Goal: Task Accomplishment & Management: Use online tool/utility

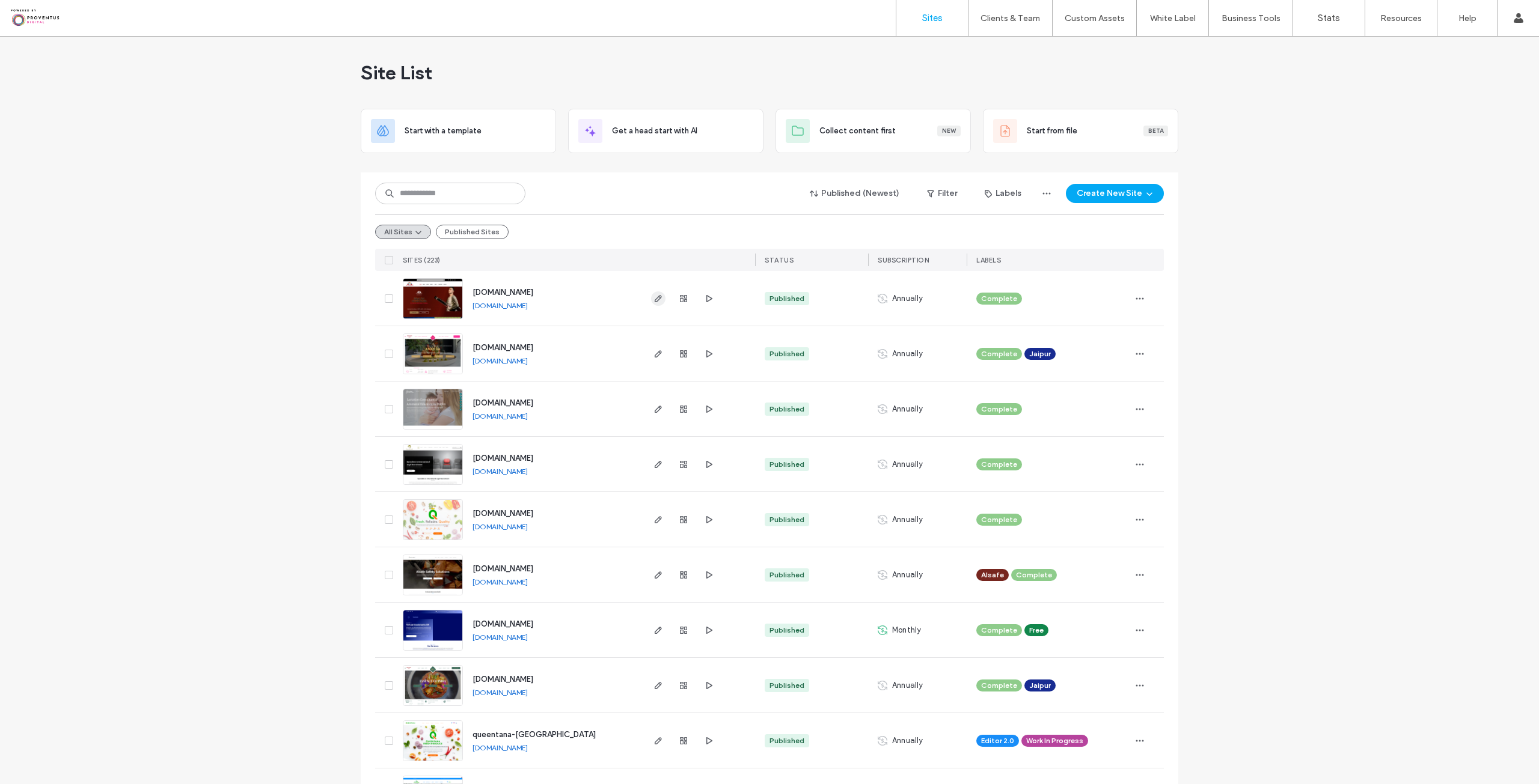
click at [653, 294] on icon "button" at bounding box center [658, 298] width 9 height 9
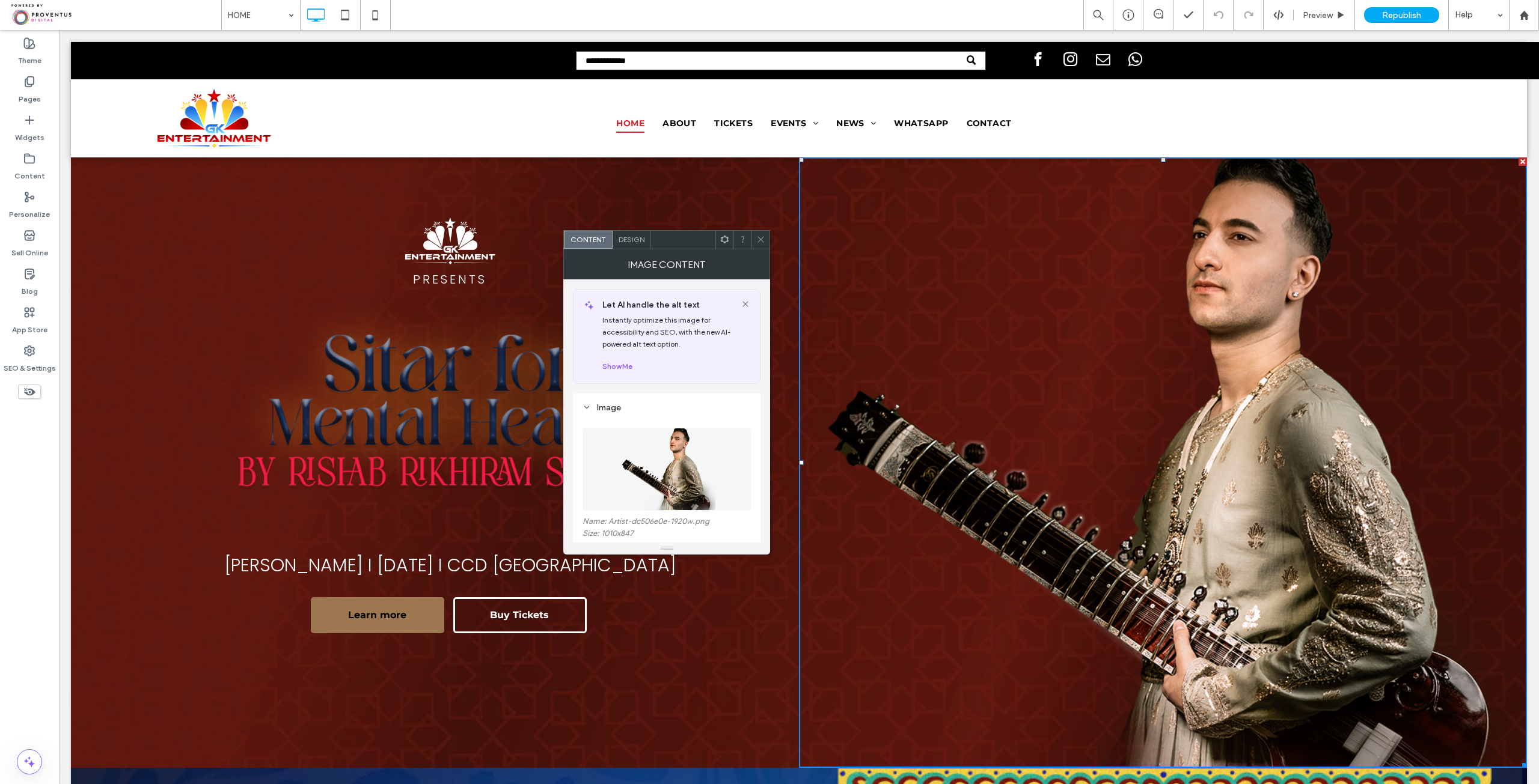
click at [635, 244] on div "Design" at bounding box center [631, 240] width 39 height 18
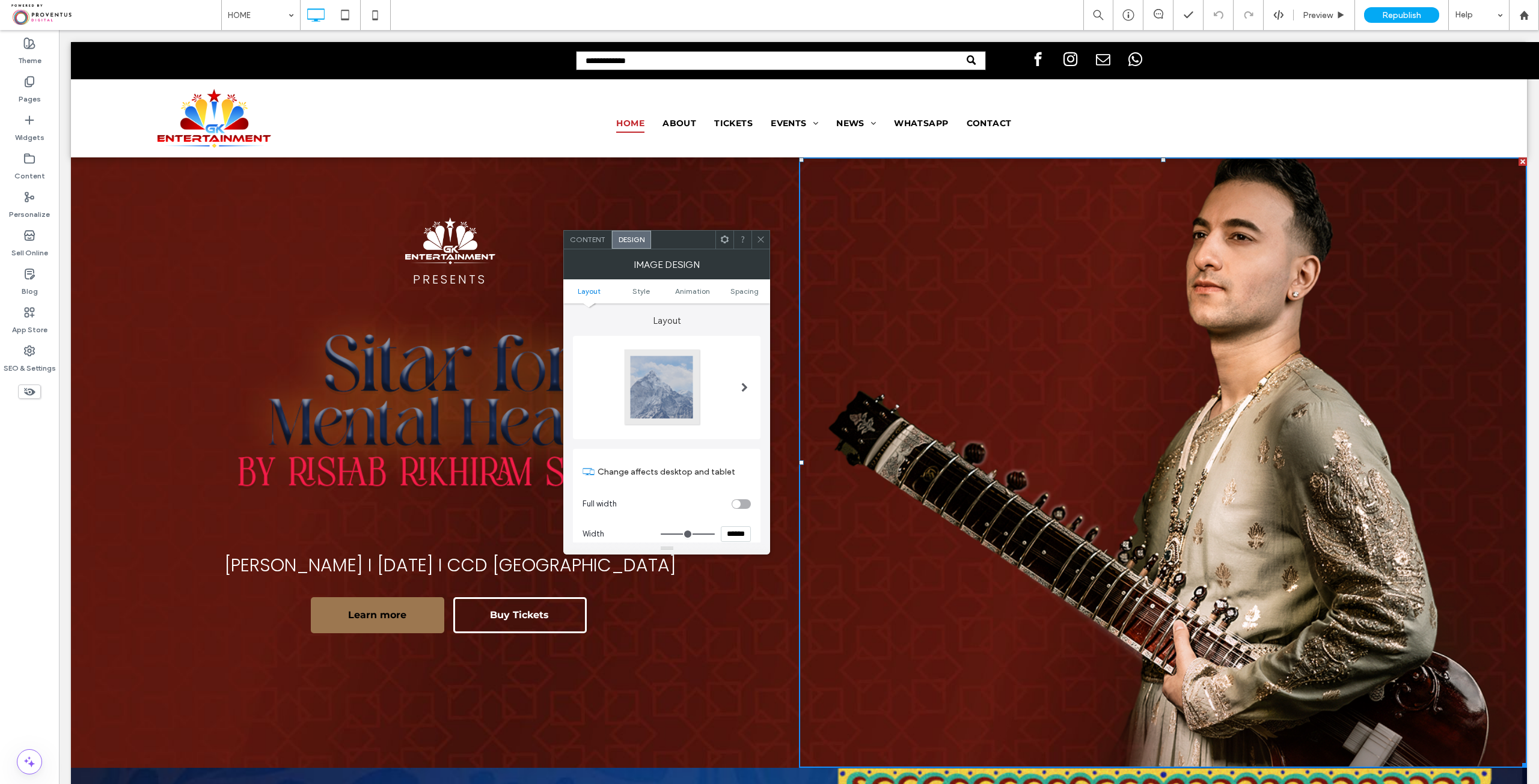
click at [584, 232] on div "Content" at bounding box center [588, 240] width 48 height 18
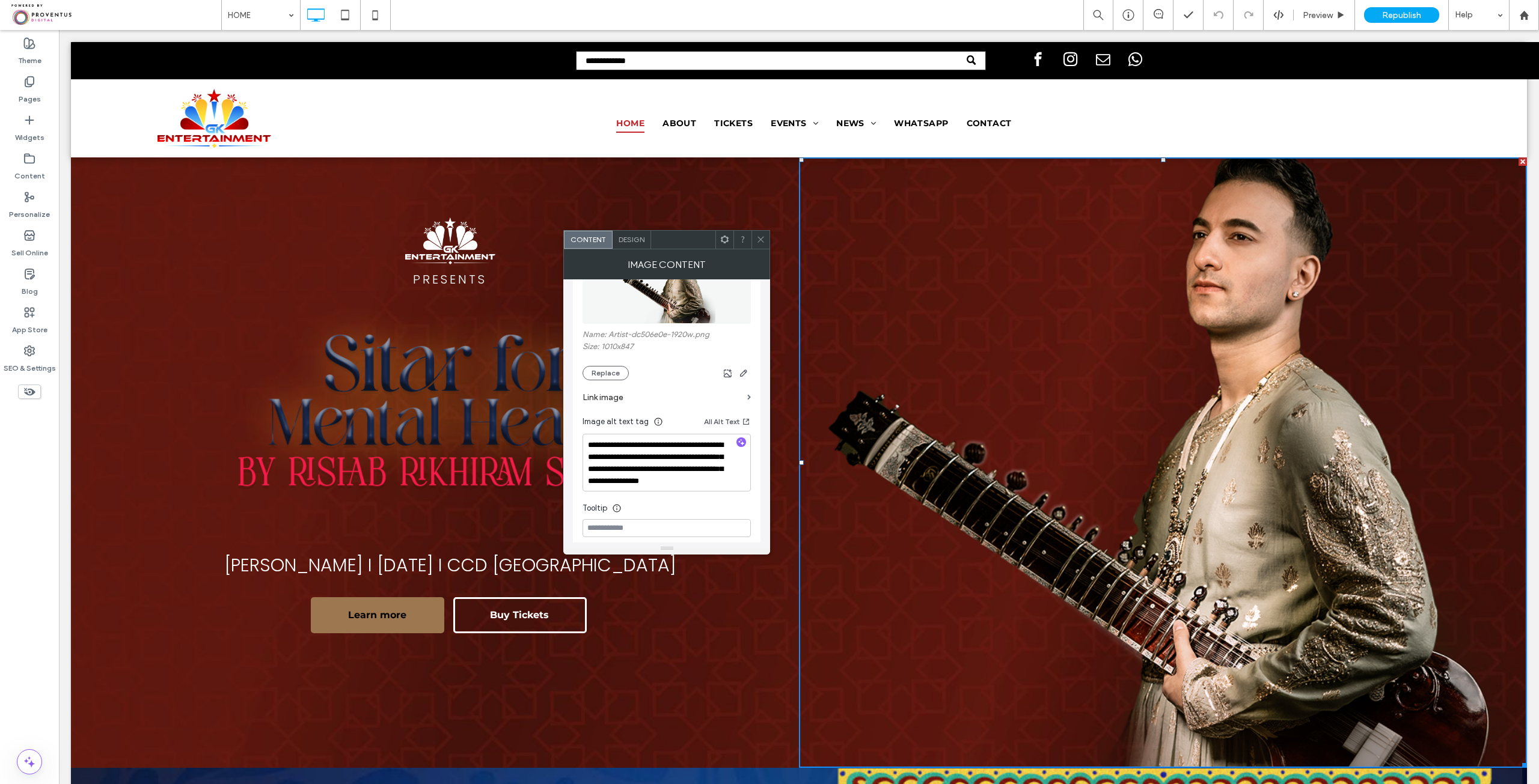
scroll to position [120, 0]
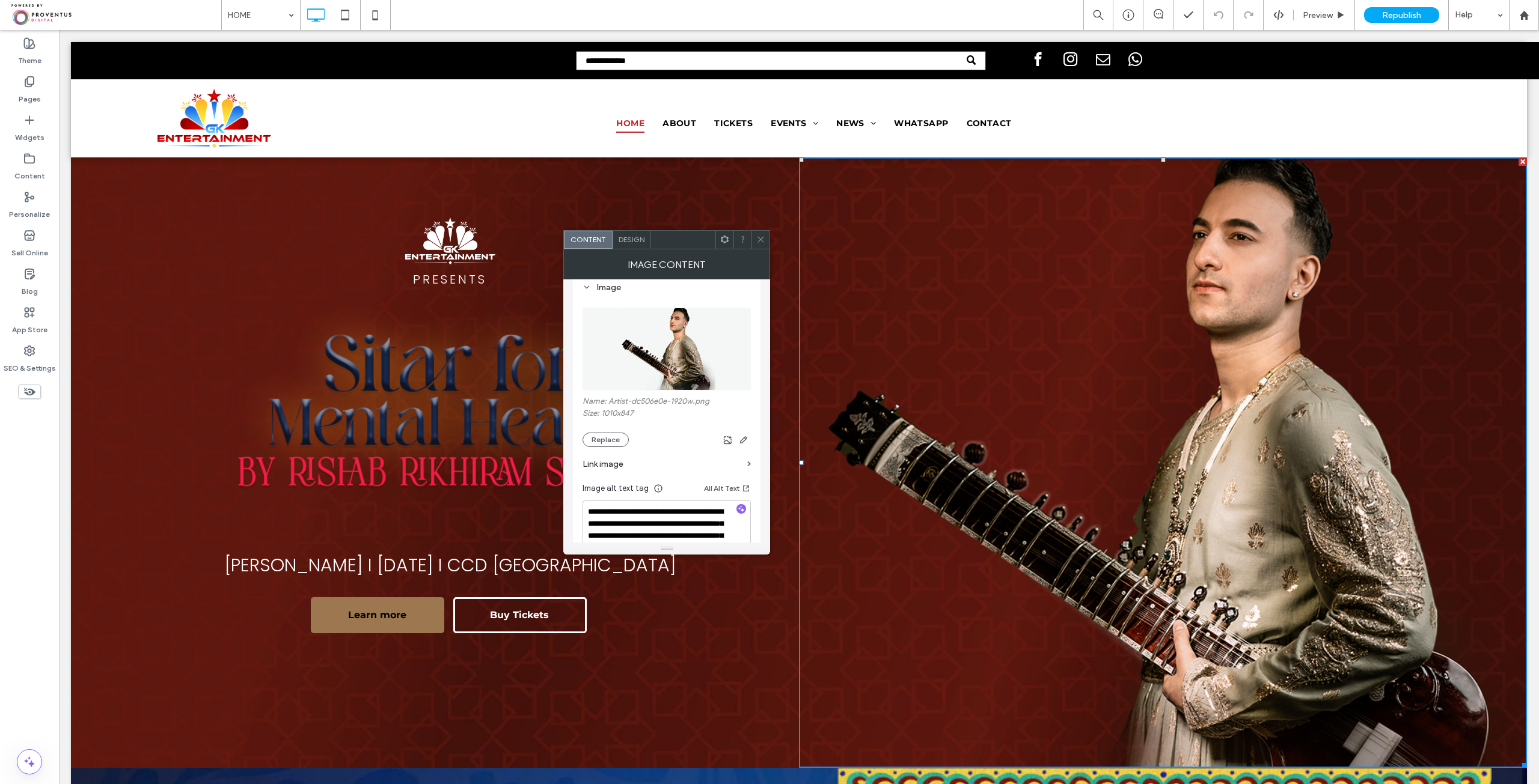
click at [633, 239] on span "Design" at bounding box center [631, 240] width 26 height 9
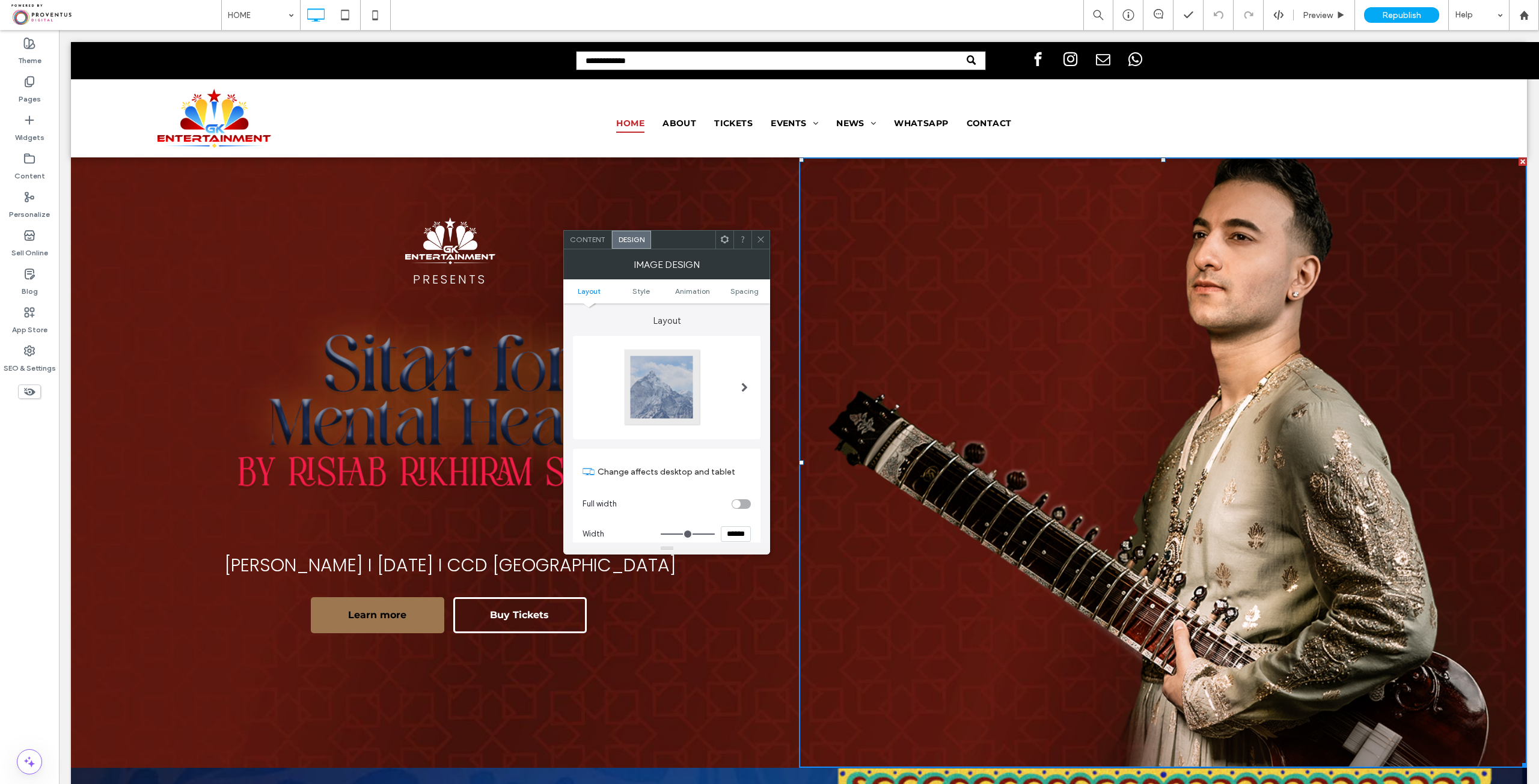
scroll to position [60, 0]
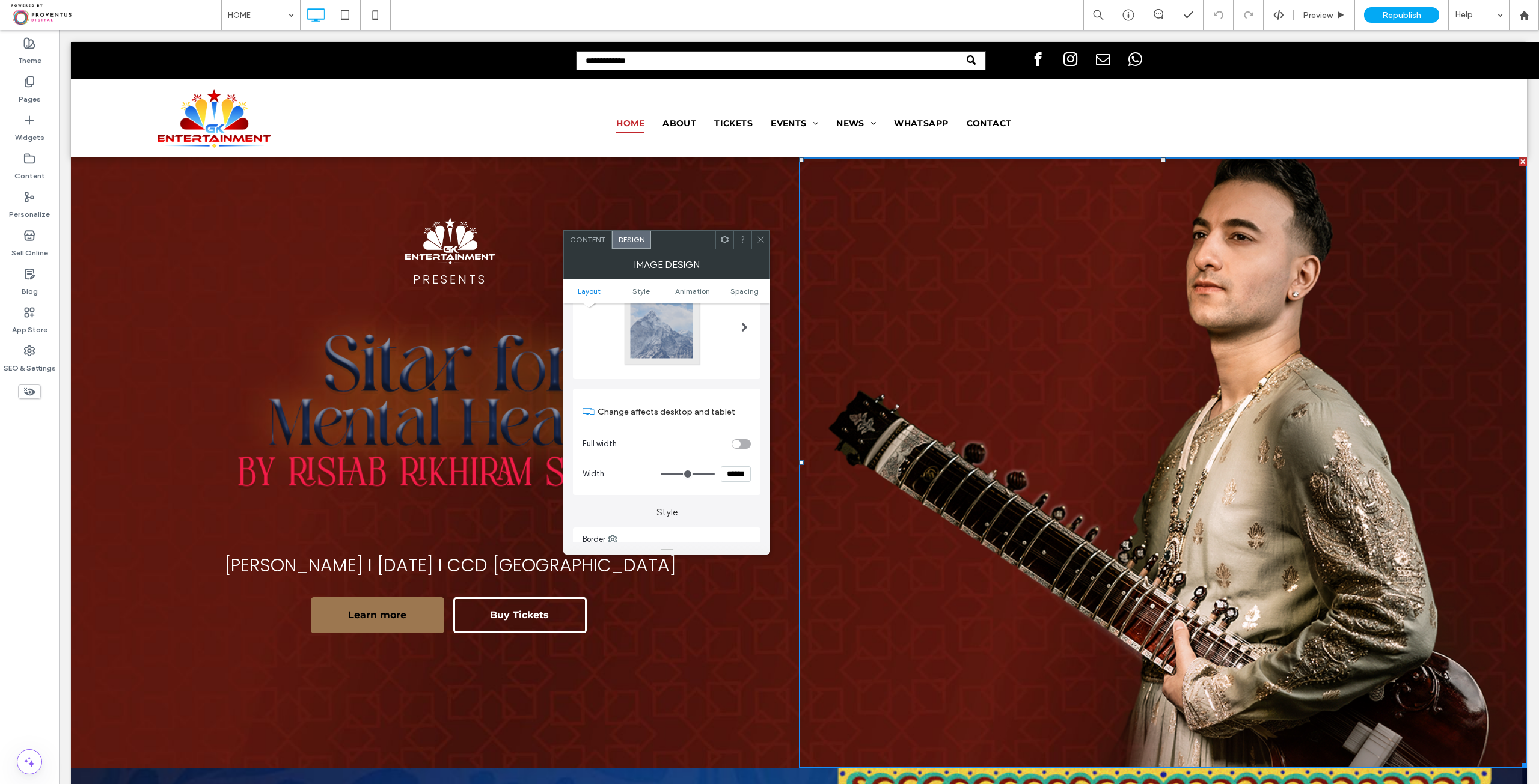
click at [742, 441] on div "toggle" at bounding box center [741, 443] width 19 height 9
click at [765, 239] on icon at bounding box center [761, 240] width 9 height 9
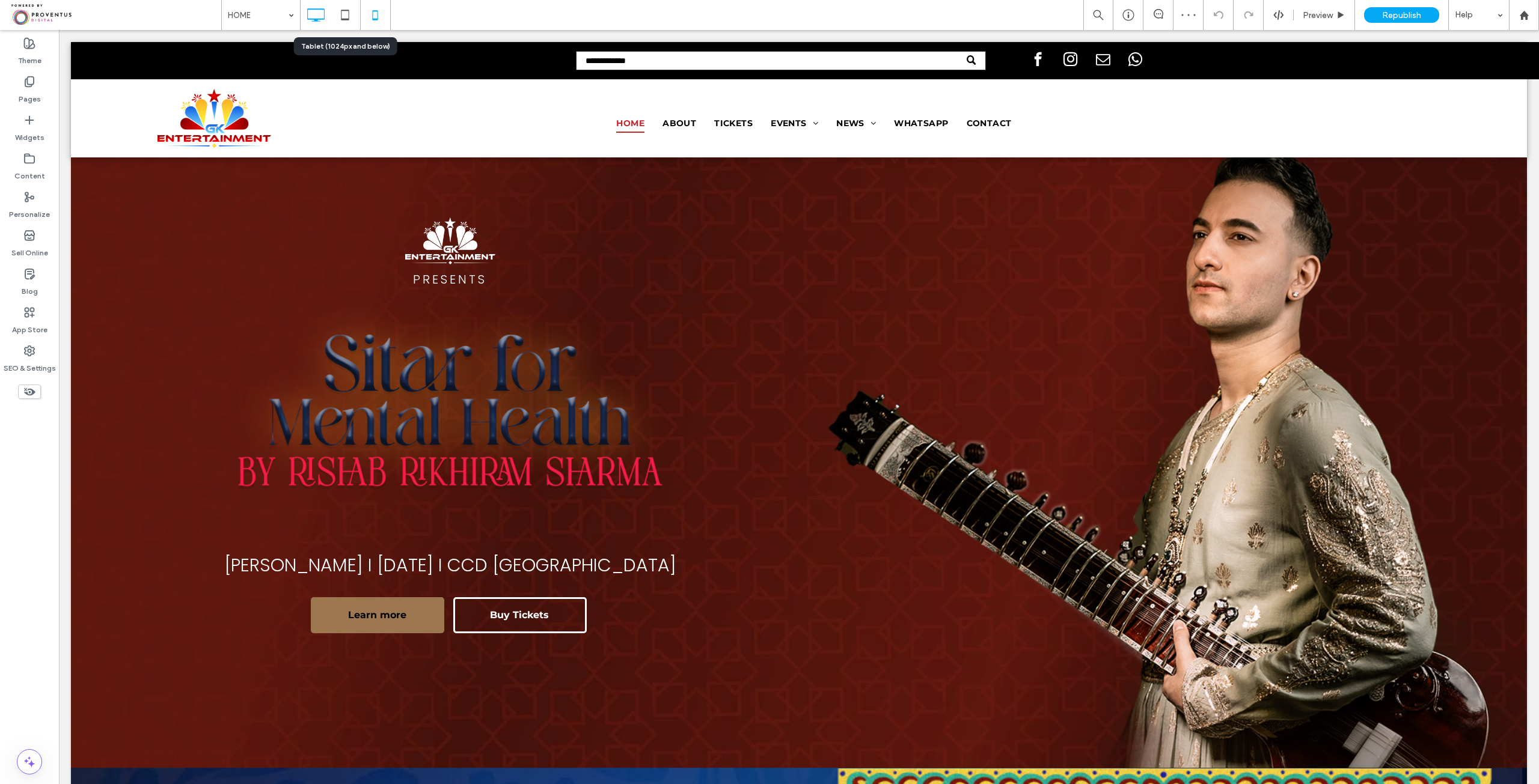
click at [366, 21] on icon at bounding box center [375, 15] width 24 height 24
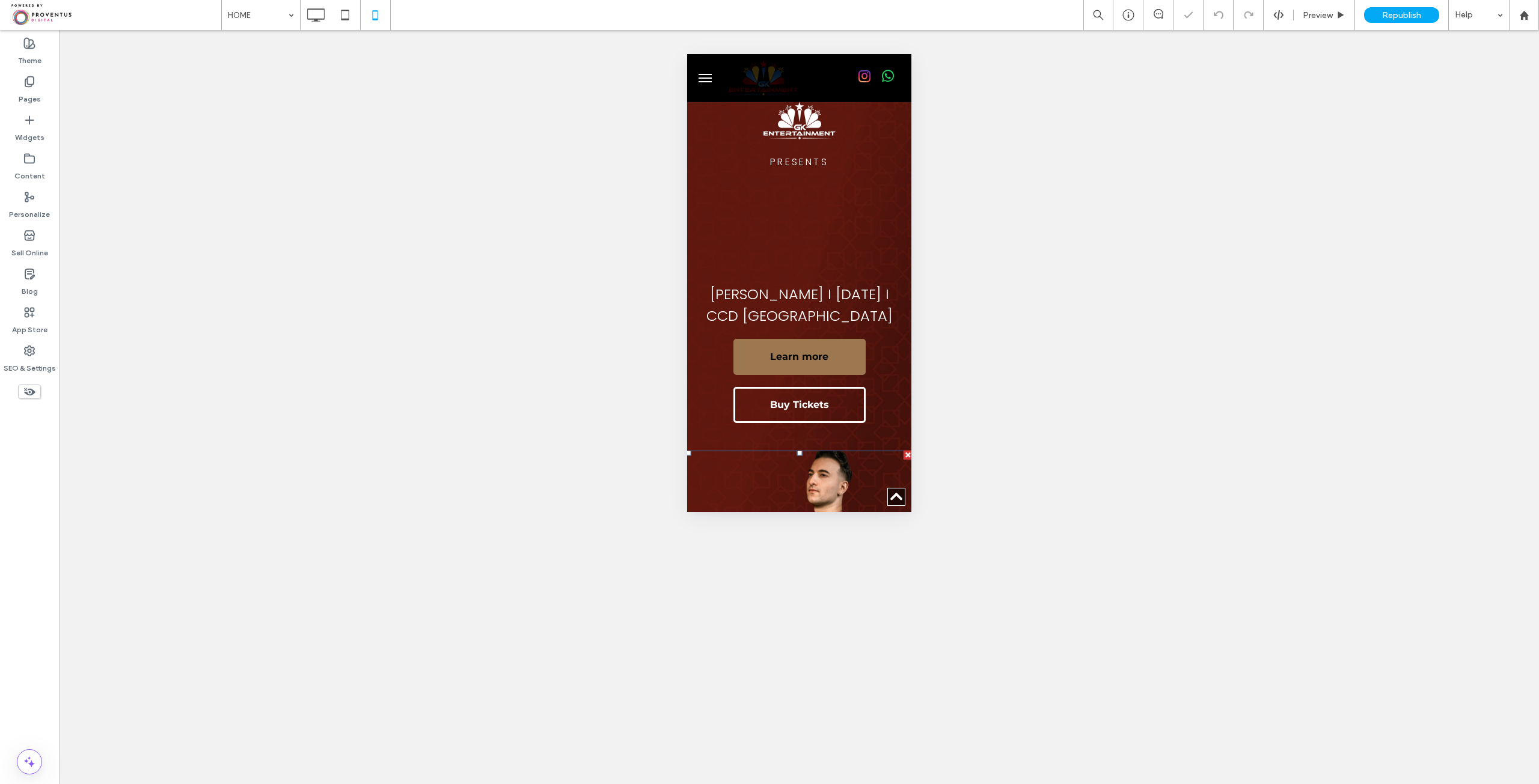
scroll to position [300, 0]
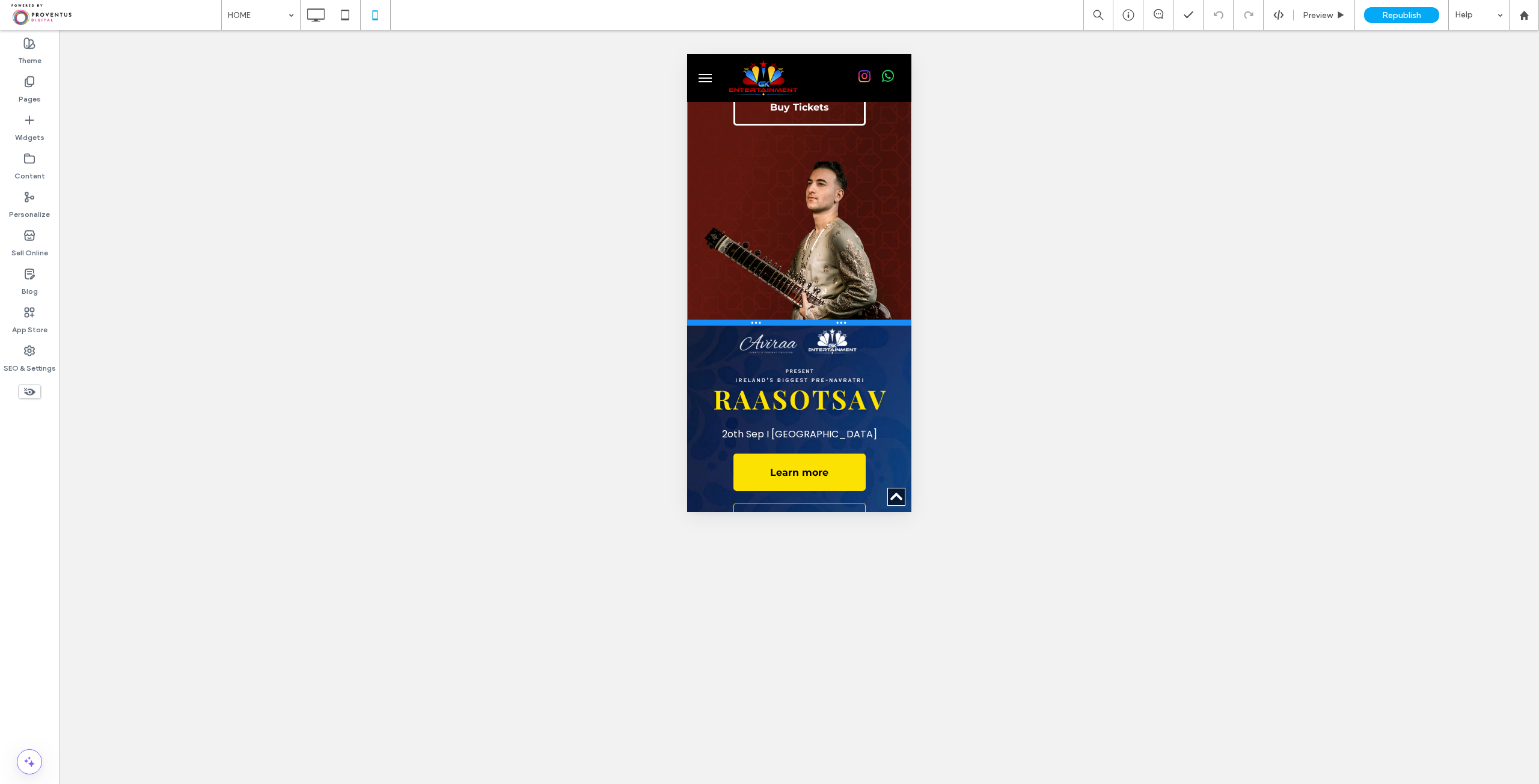
drag, startPoint x: 890, startPoint y: 317, endPoint x: 908, endPoint y: 323, distance: 19.0
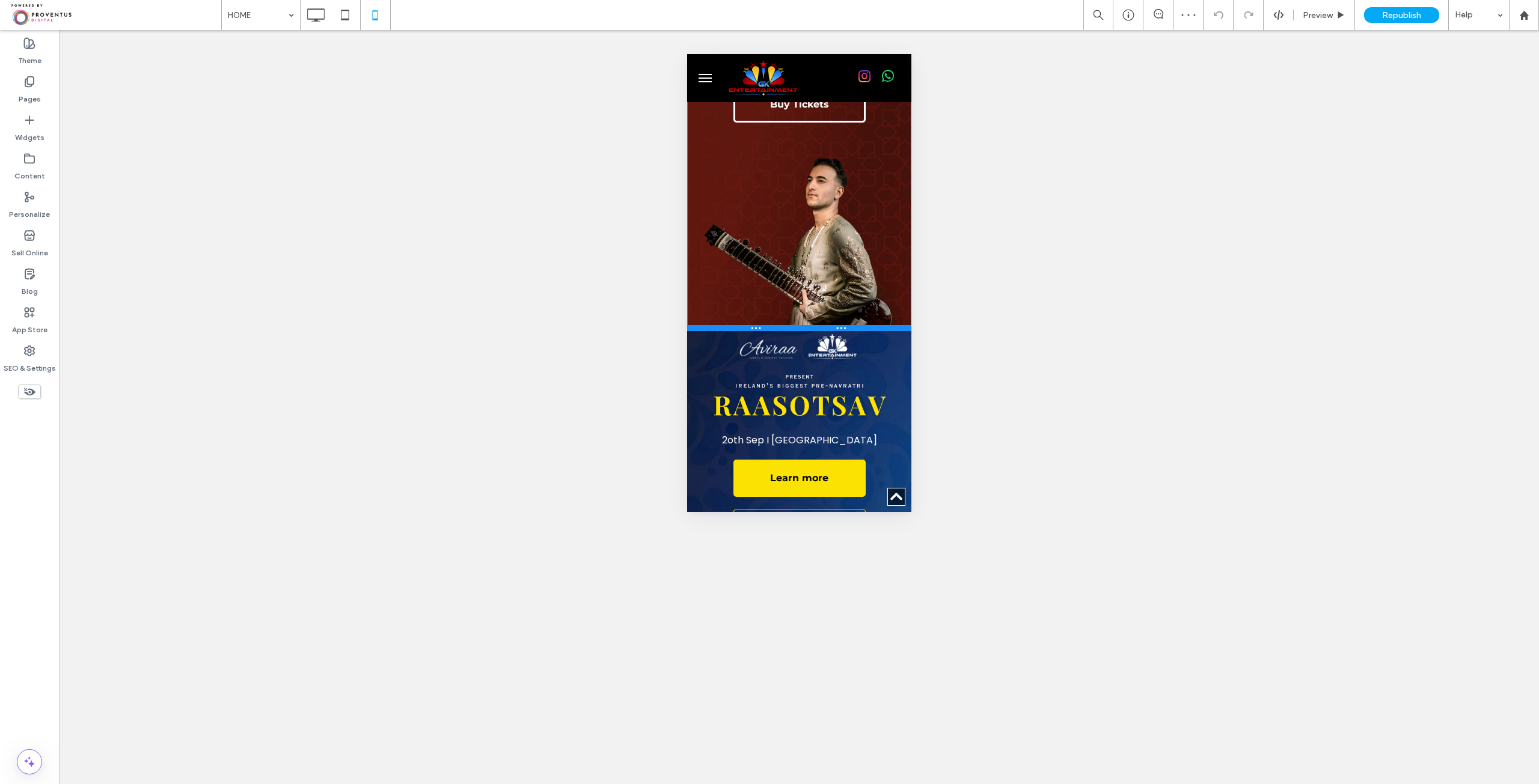
drag, startPoint x: 865, startPoint y: 325, endPoint x: 868, endPoint y: 318, distance: 7.6
click at [868, 325] on div at bounding box center [799, 328] width 224 height 6
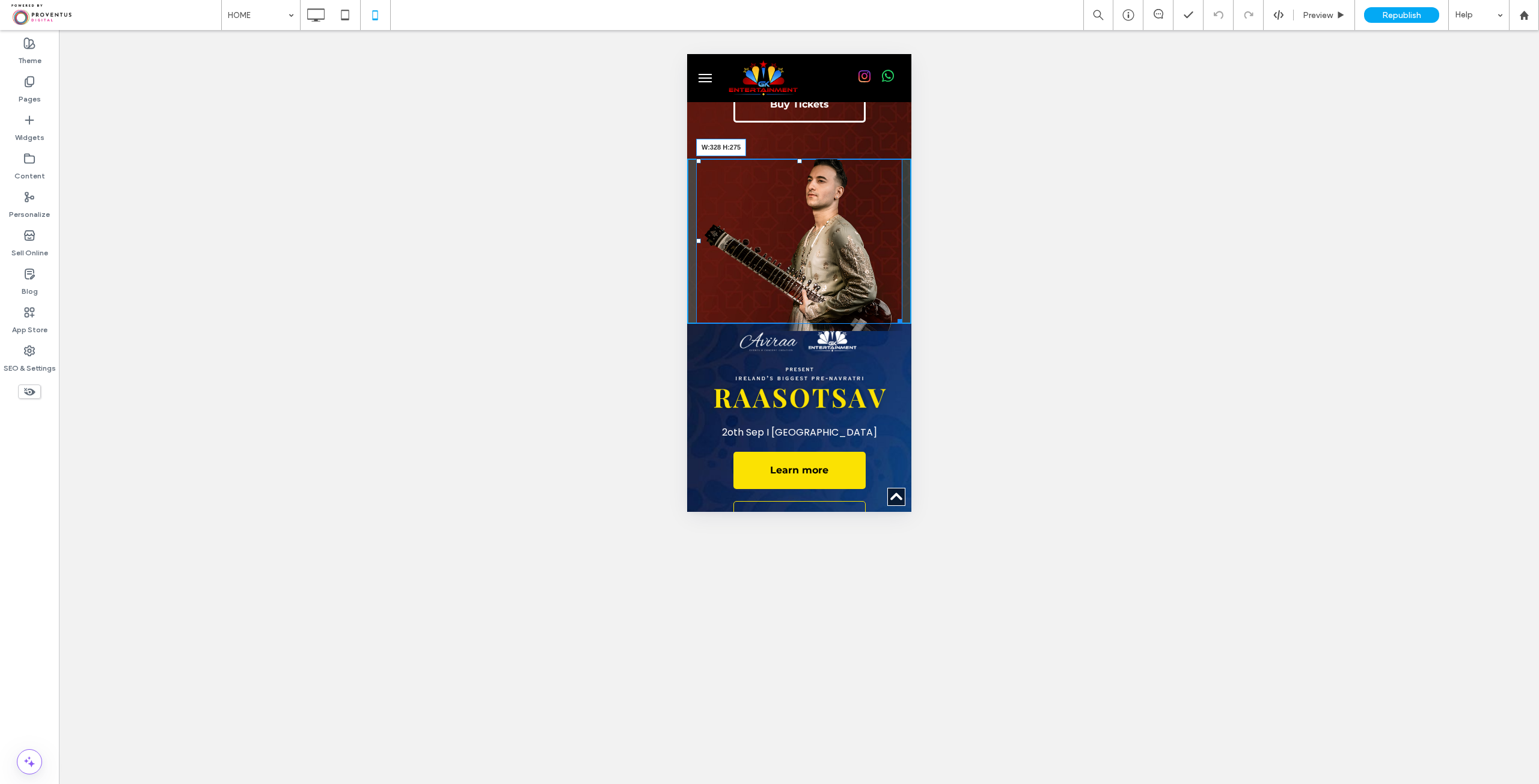
drag, startPoint x: 891, startPoint y: 313, endPoint x: 1589, endPoint y: 353, distance: 699.1
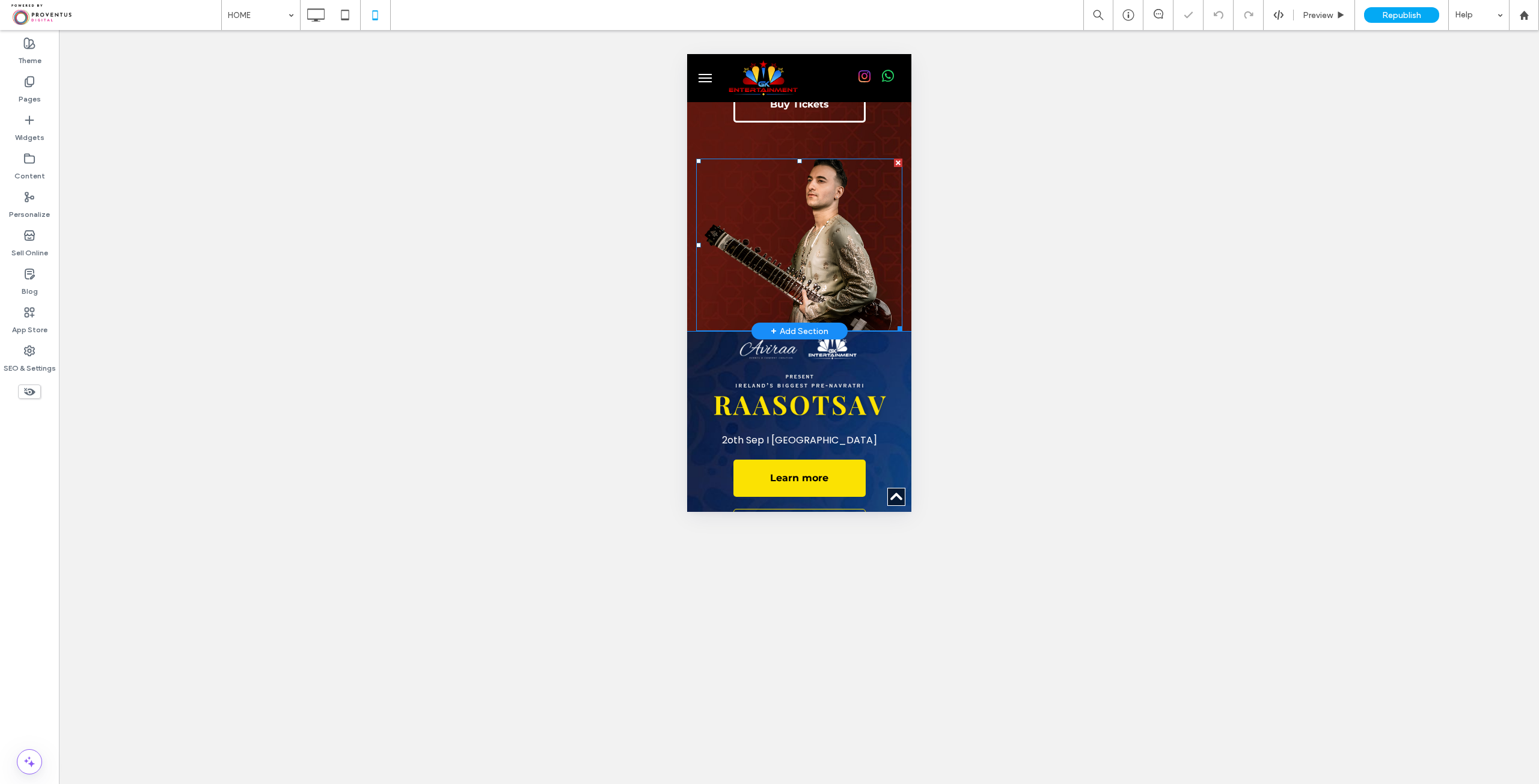
click at [899, 265] on div at bounding box center [769, 392] width 1539 height 784
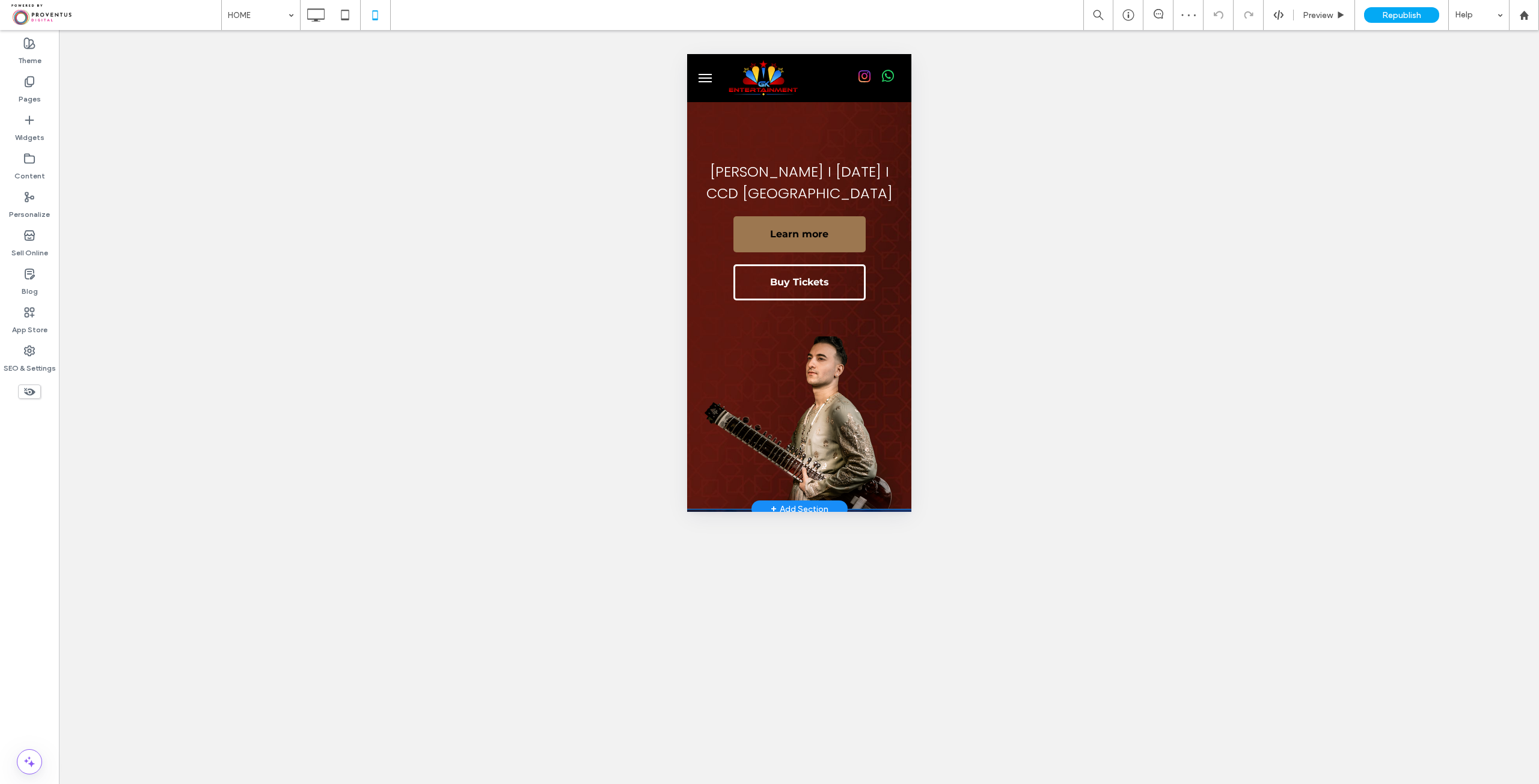
scroll to position [120, 0]
click at [691, 343] on div "Click To Paste" at bounding box center [799, 425] width 224 height 173
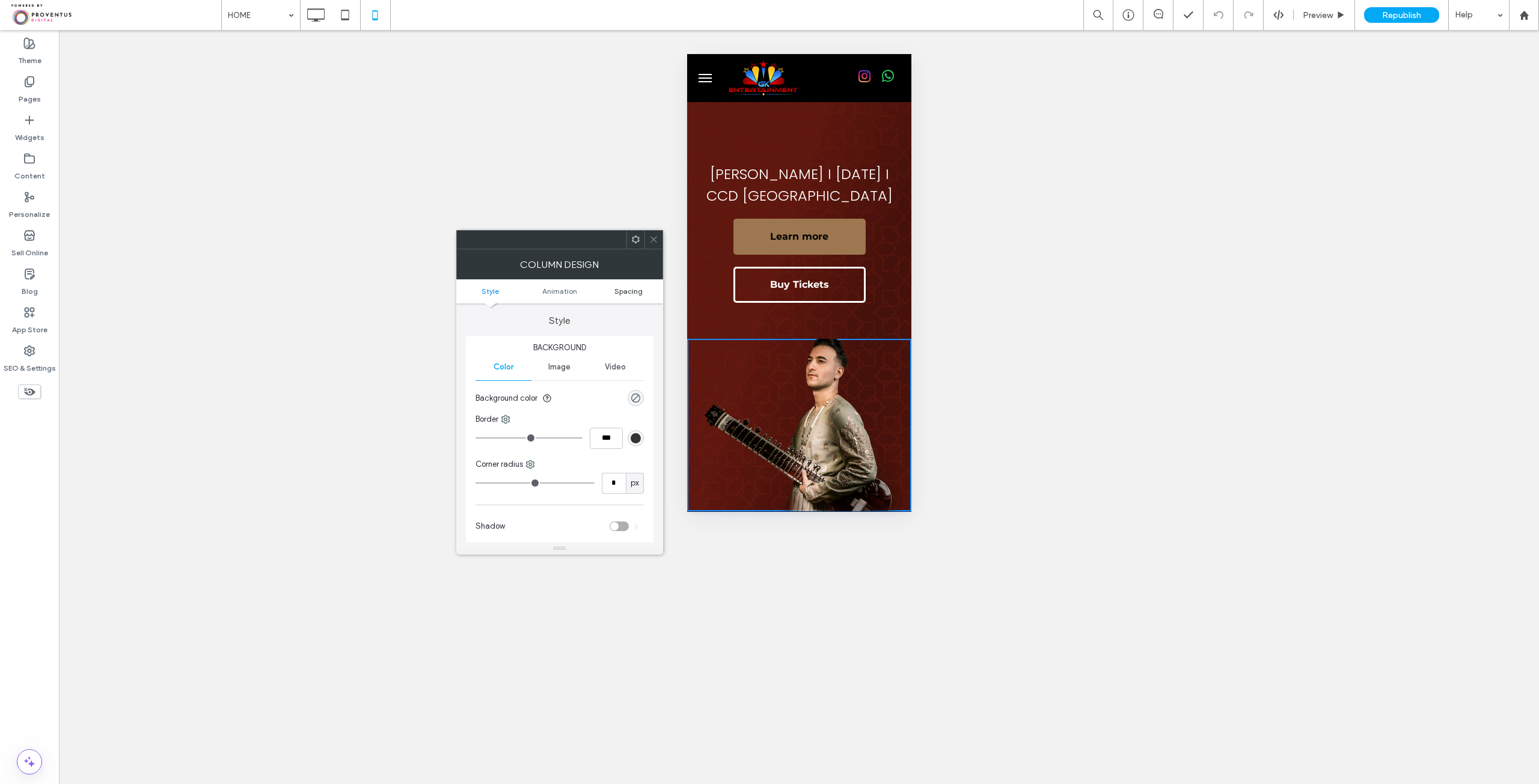
click at [621, 289] on span "Spacing" at bounding box center [629, 291] width 28 height 9
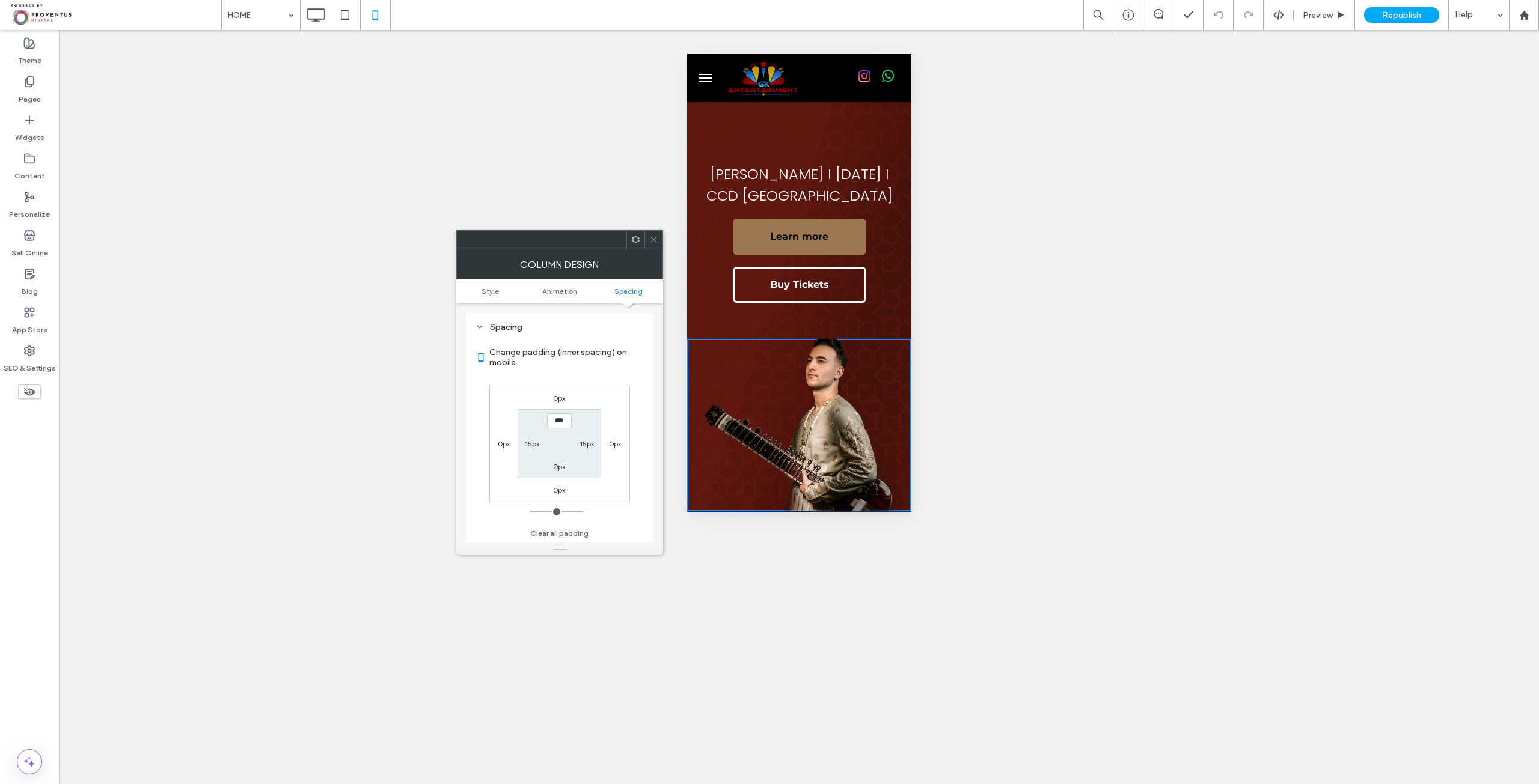
type input "*"
type input "**"
type input "*"
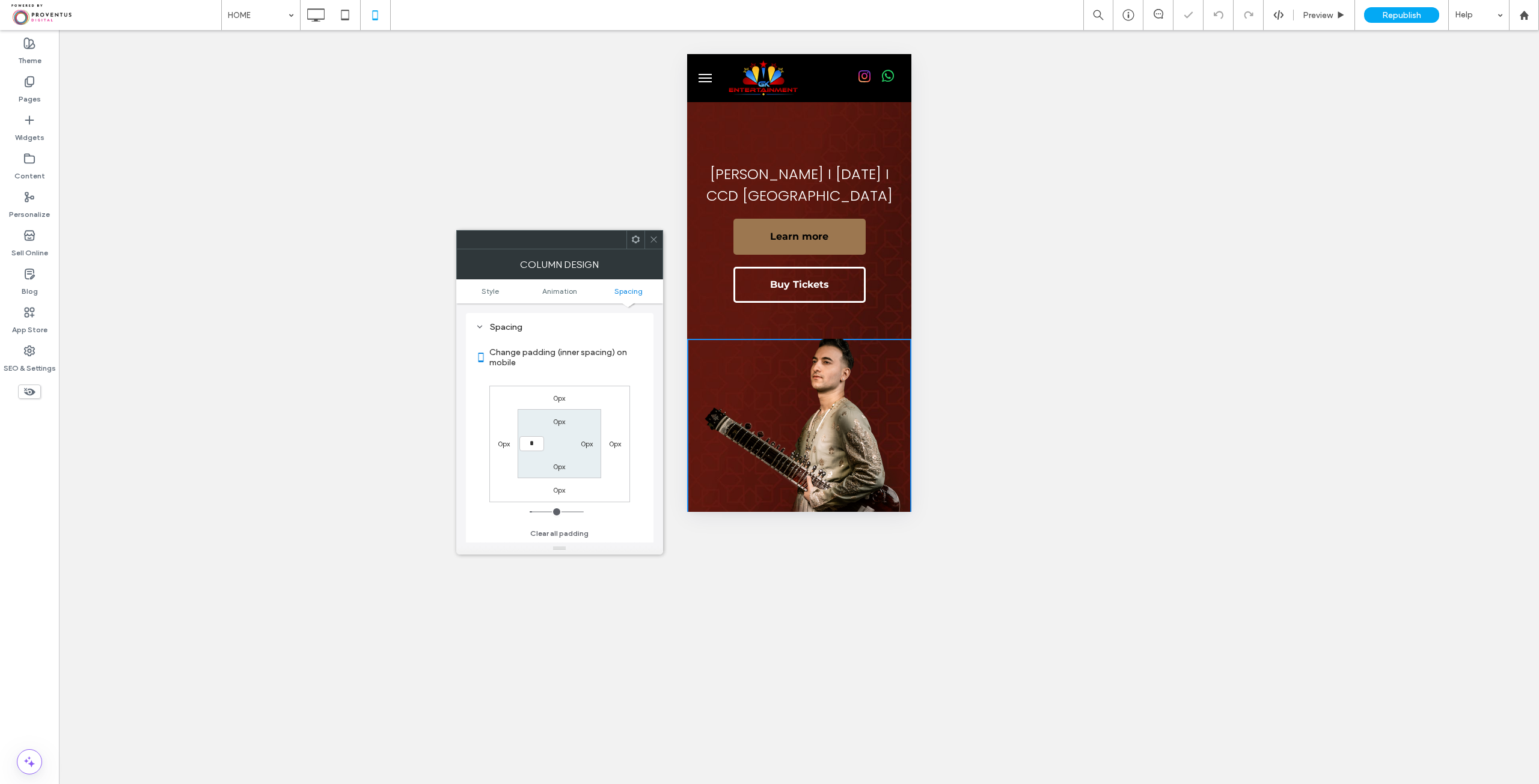
type input "*"
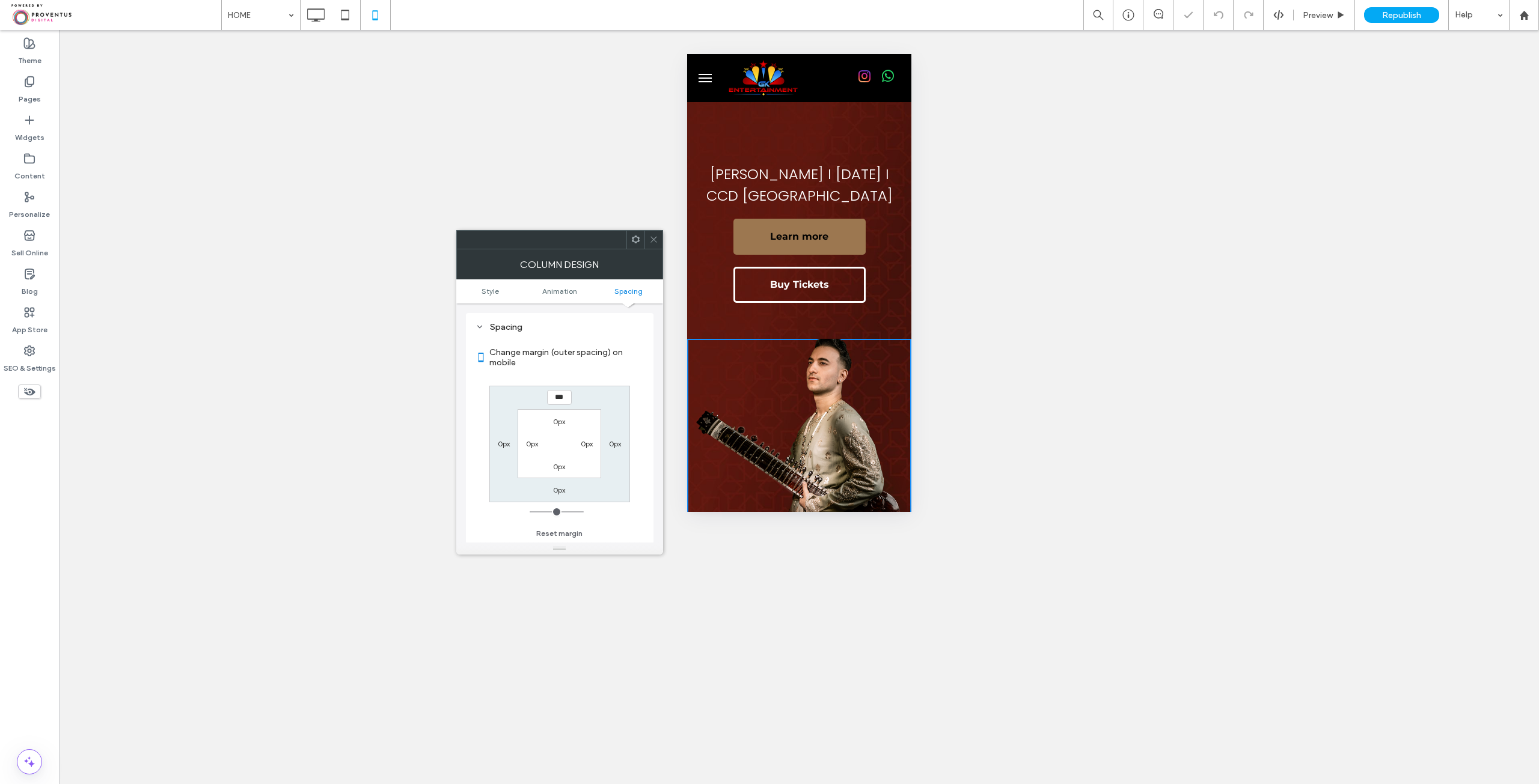
drag, startPoint x: 653, startPoint y: 242, endPoint x: 90, endPoint y: 164, distance: 568.4
click at [653, 242] on icon at bounding box center [653, 240] width 9 height 9
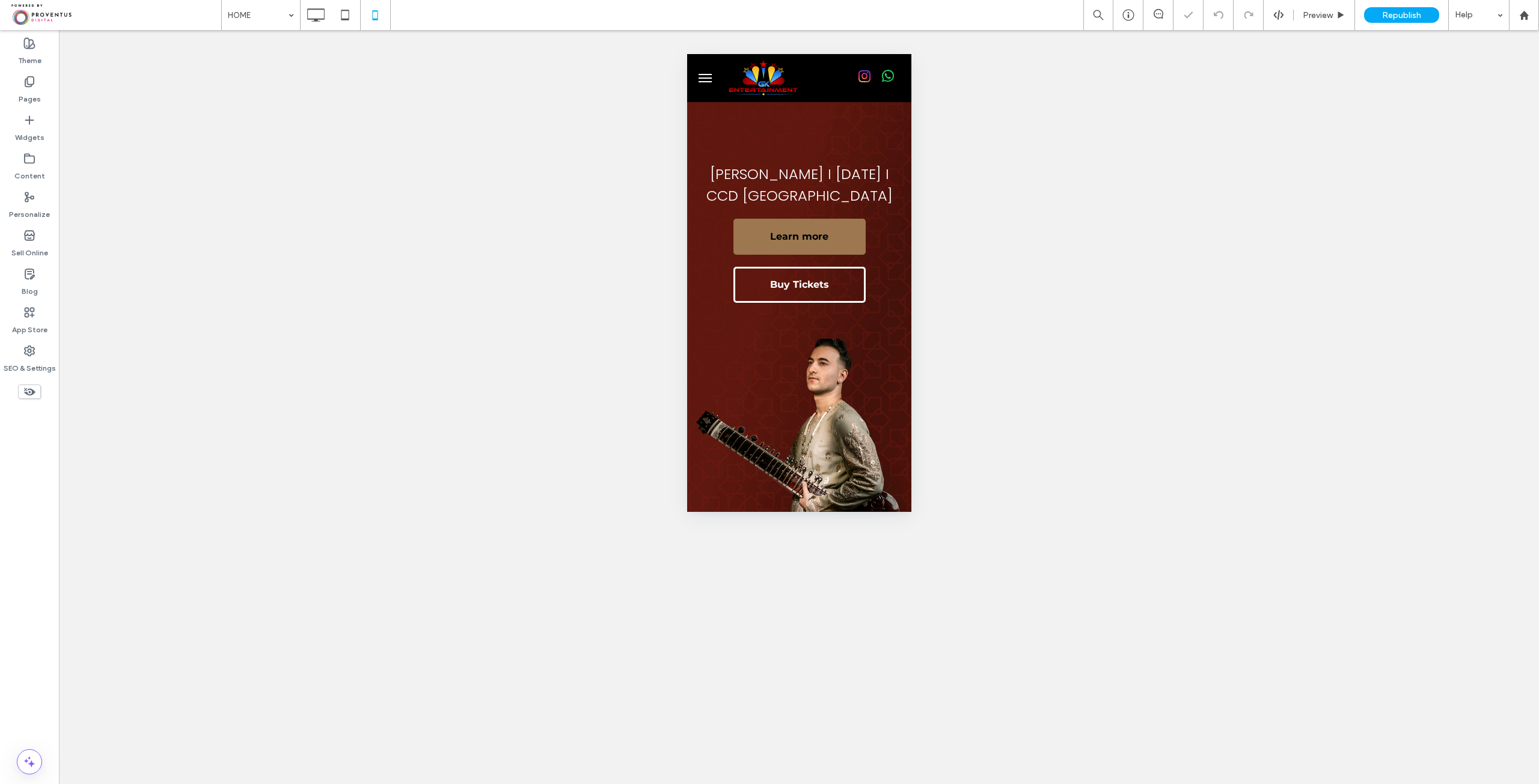
scroll to position [0, 0]
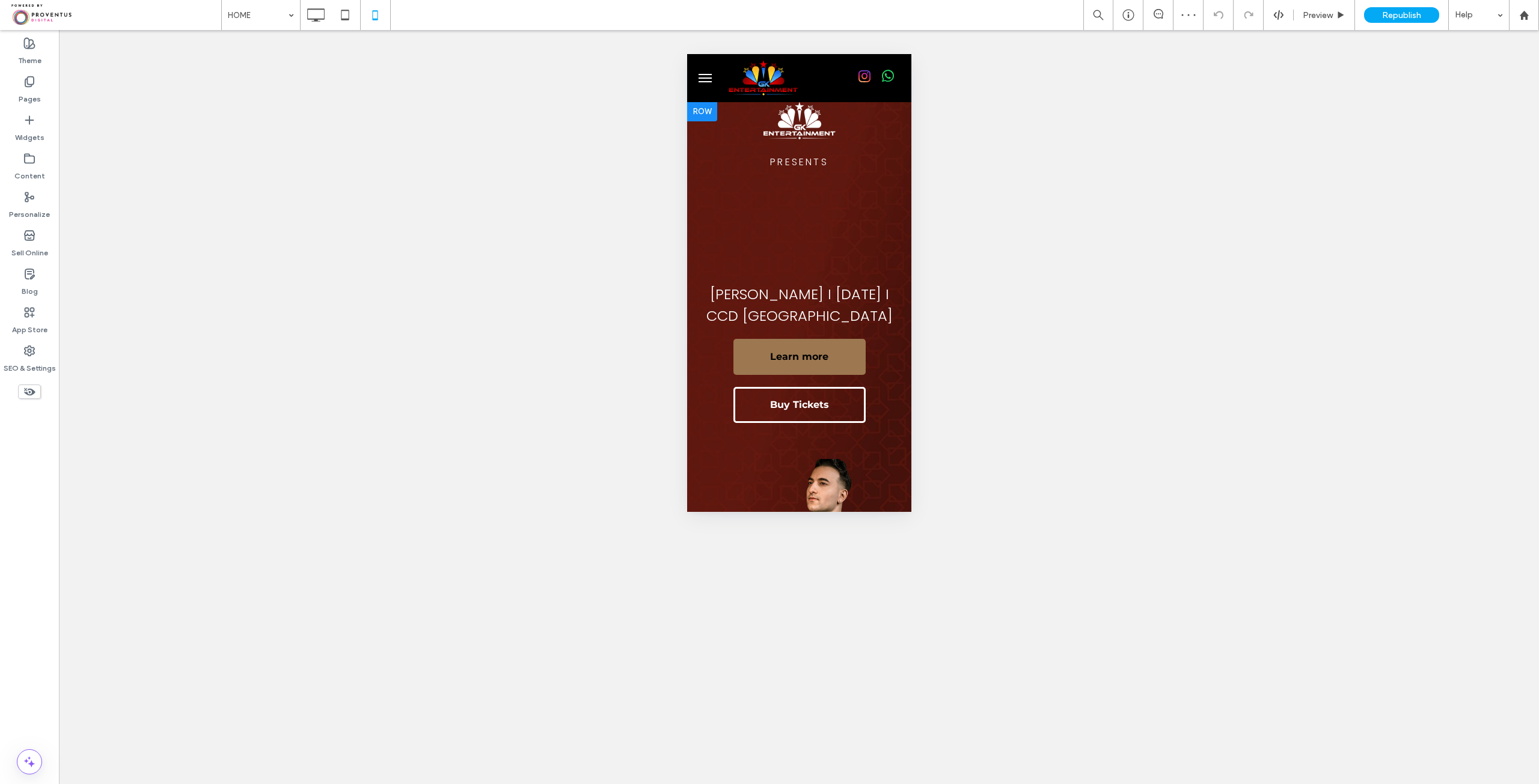
click at [802, 227] on div "PRESENTS RISHAB SHARMA I 26TH SEP I CCD DUBLIN Learn more Click To Paste Buy Ti…" at bounding box center [799, 280] width 224 height 357
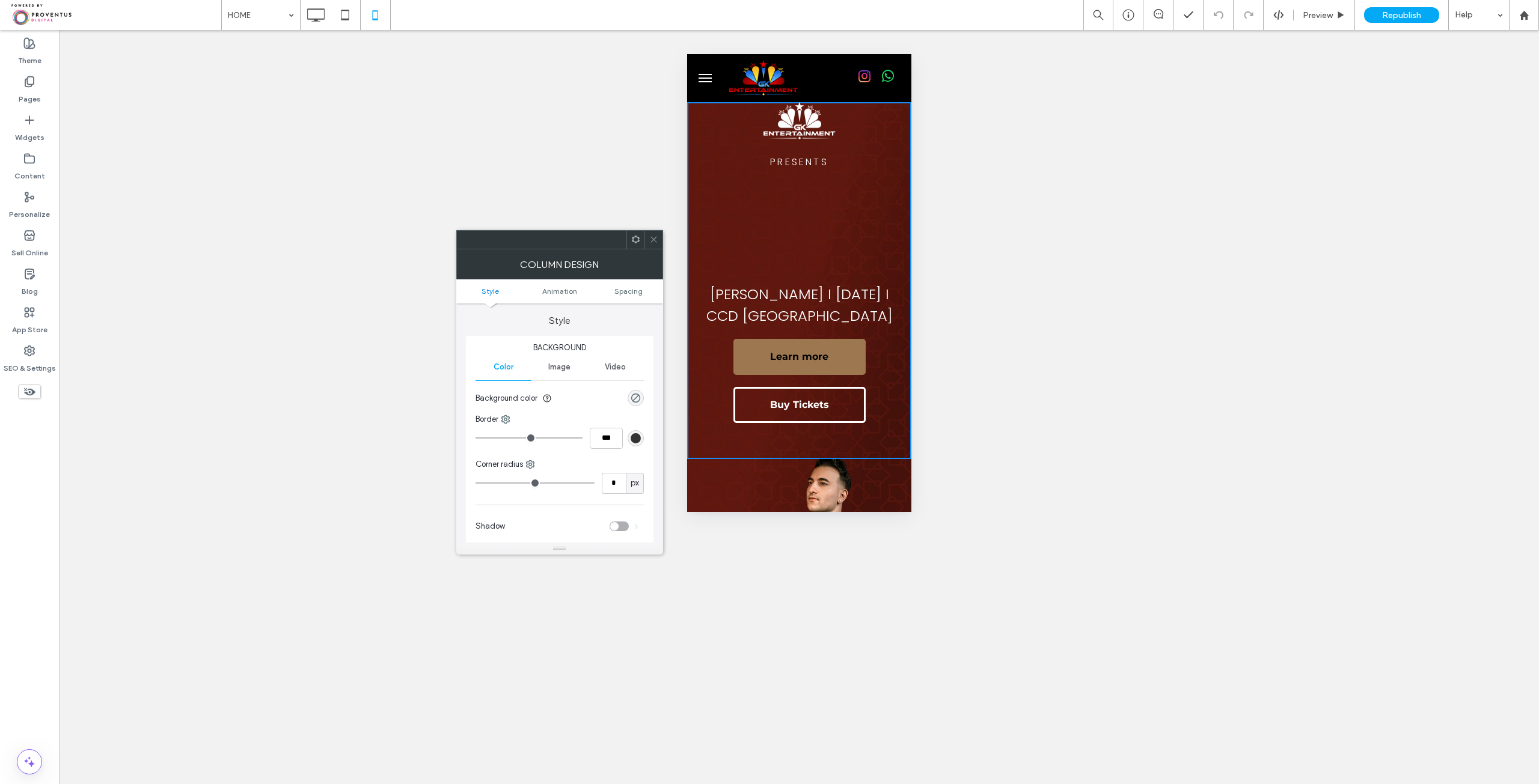
click at [645, 237] on div at bounding box center [653, 240] width 18 height 18
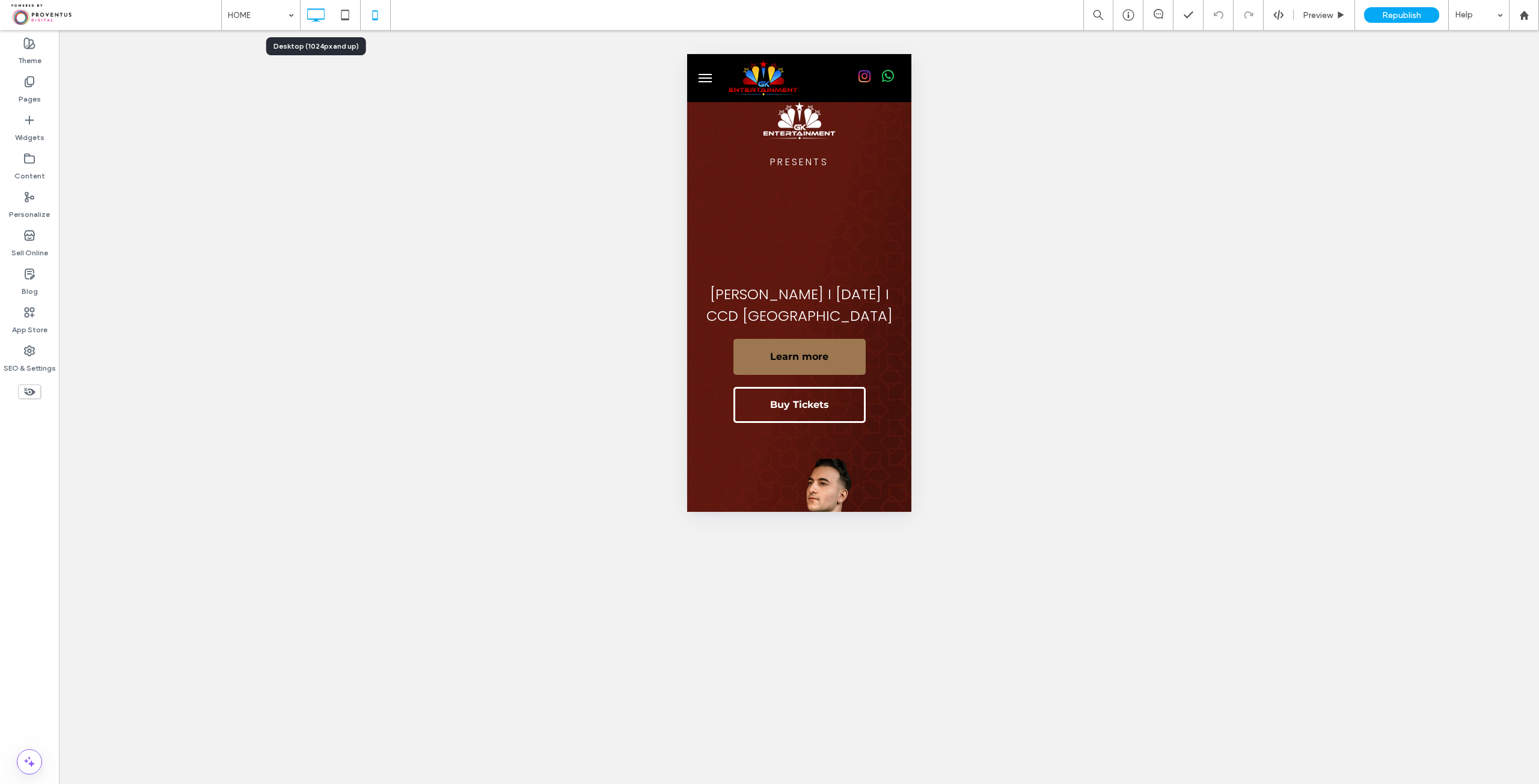
click at [326, 19] on icon at bounding box center [316, 15] width 24 height 24
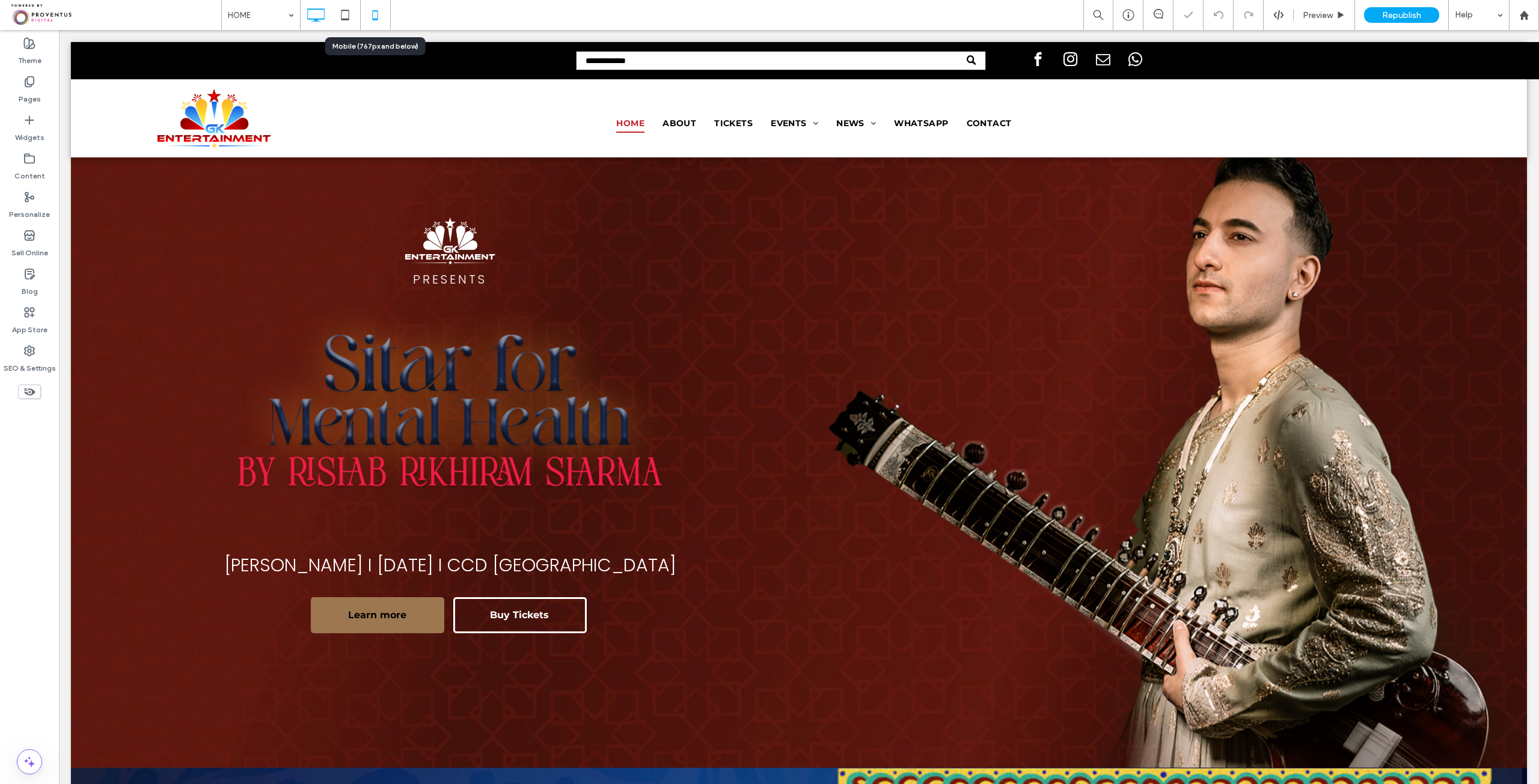
click at [380, 21] on icon at bounding box center [375, 15] width 24 height 24
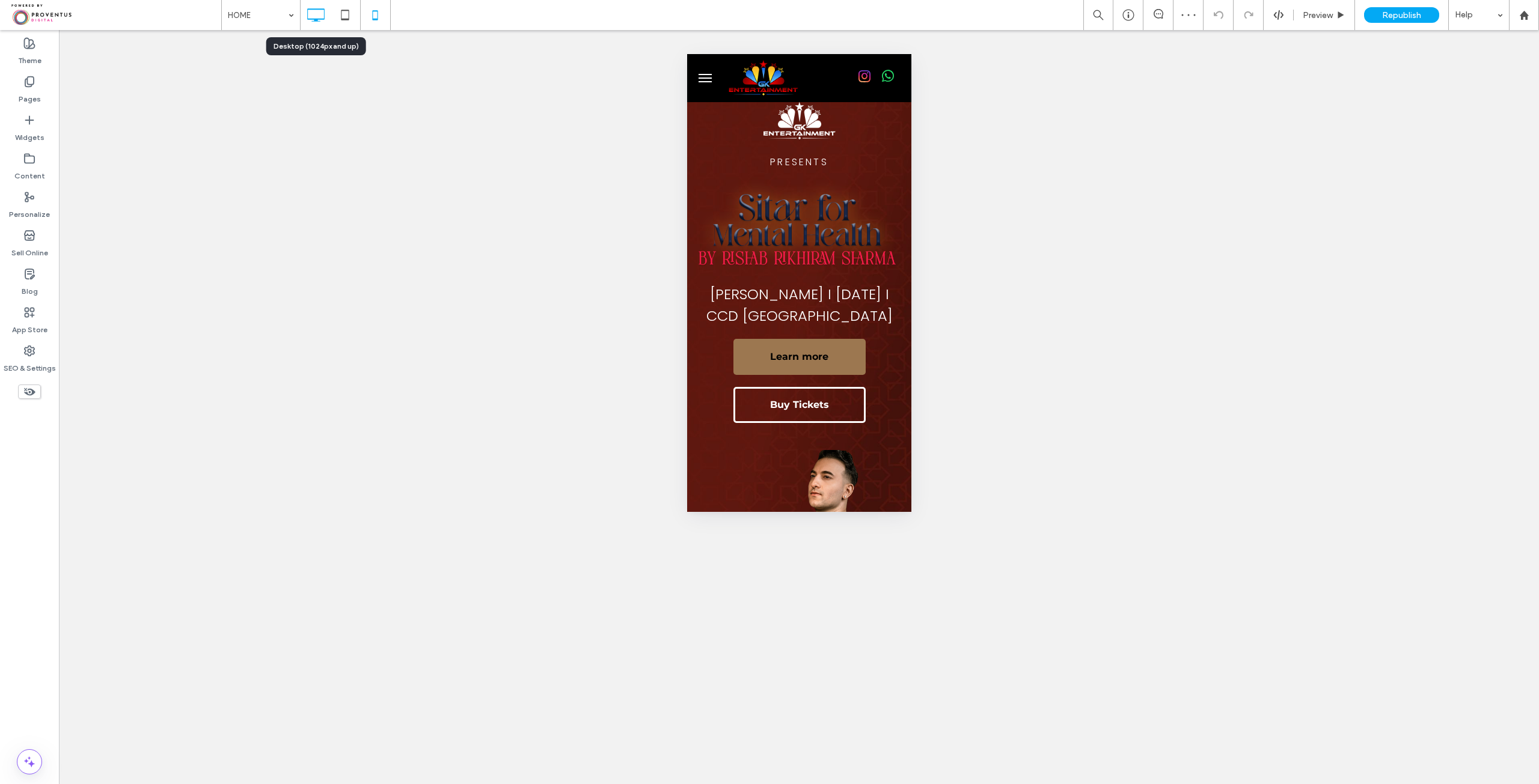
click at [321, 20] on icon at bounding box center [316, 15] width 24 height 24
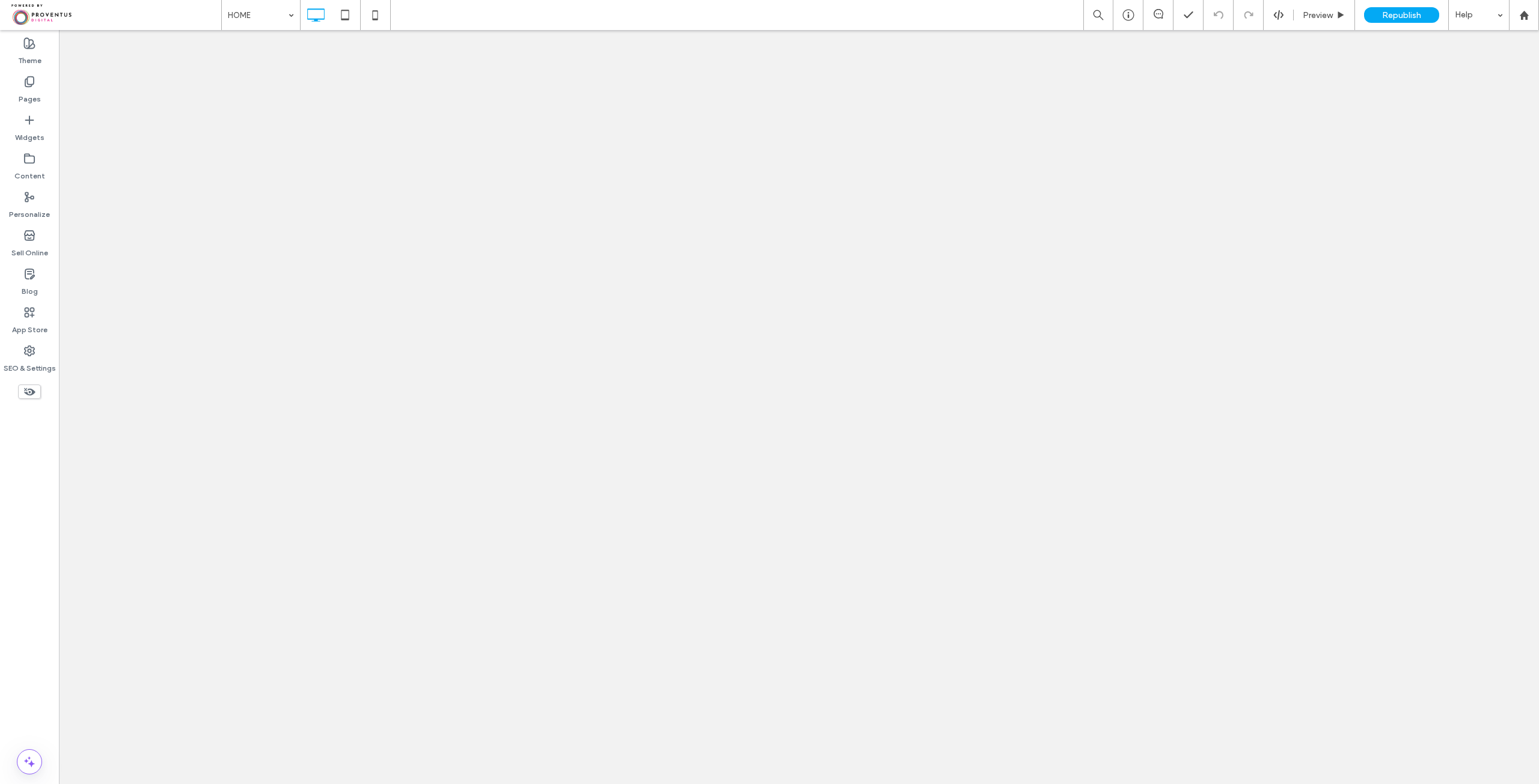
click at [1395, 20] on span "Republish" at bounding box center [1402, 15] width 39 height 10
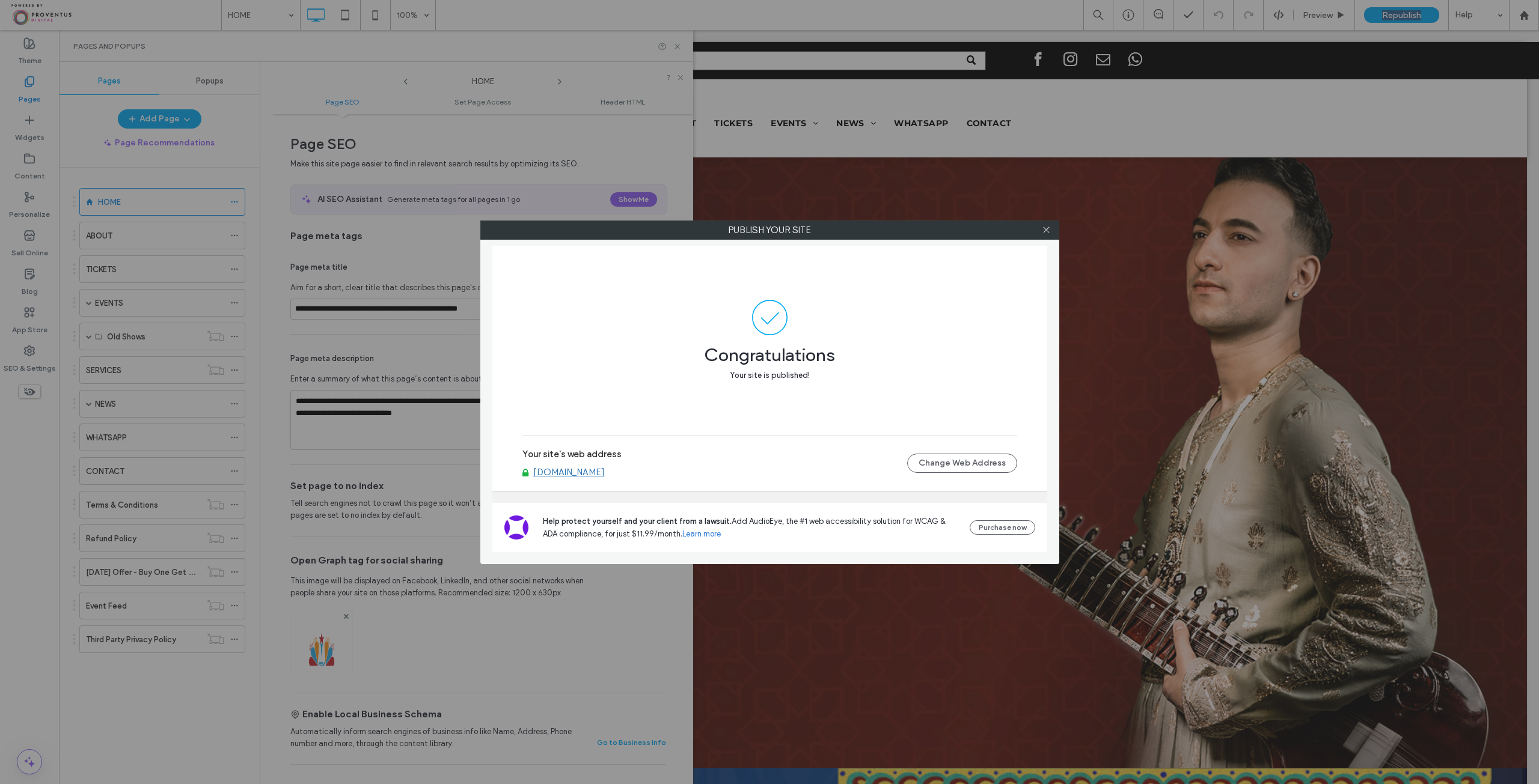
scroll to position [300, 0]
